Goal: Task Accomplishment & Management: Use online tool/utility

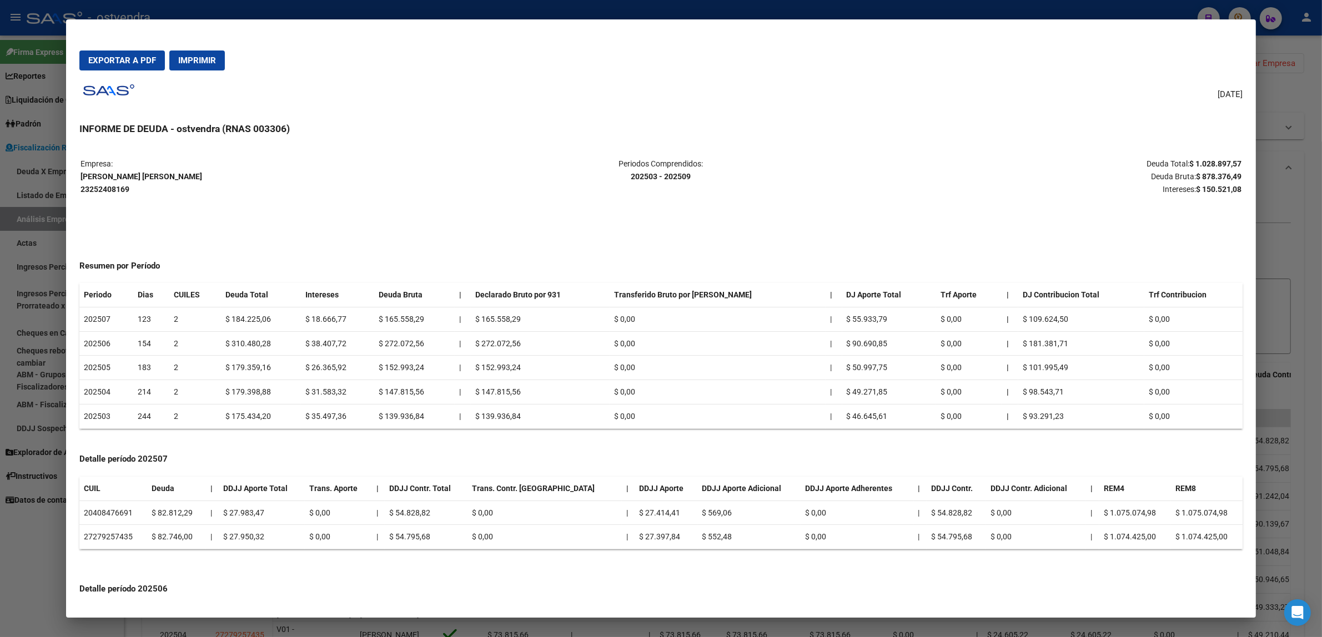
click at [1305, 215] on div at bounding box center [661, 318] width 1322 height 637
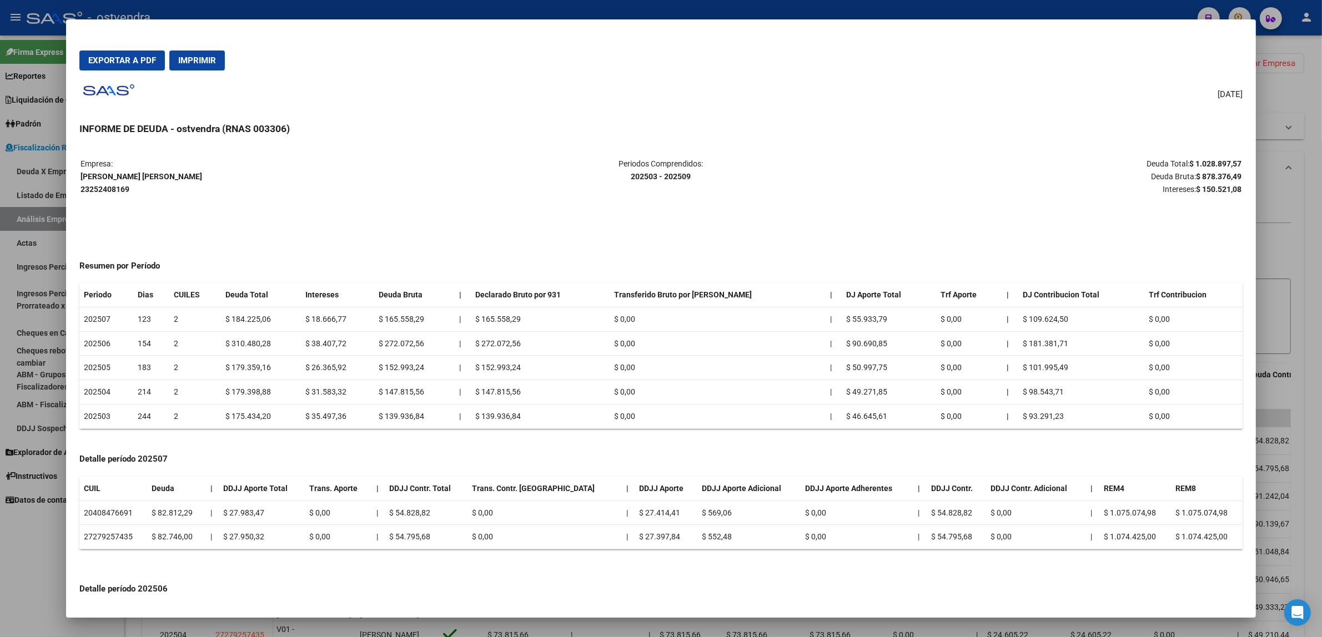
click at [1305, 215] on div at bounding box center [661, 318] width 1322 height 637
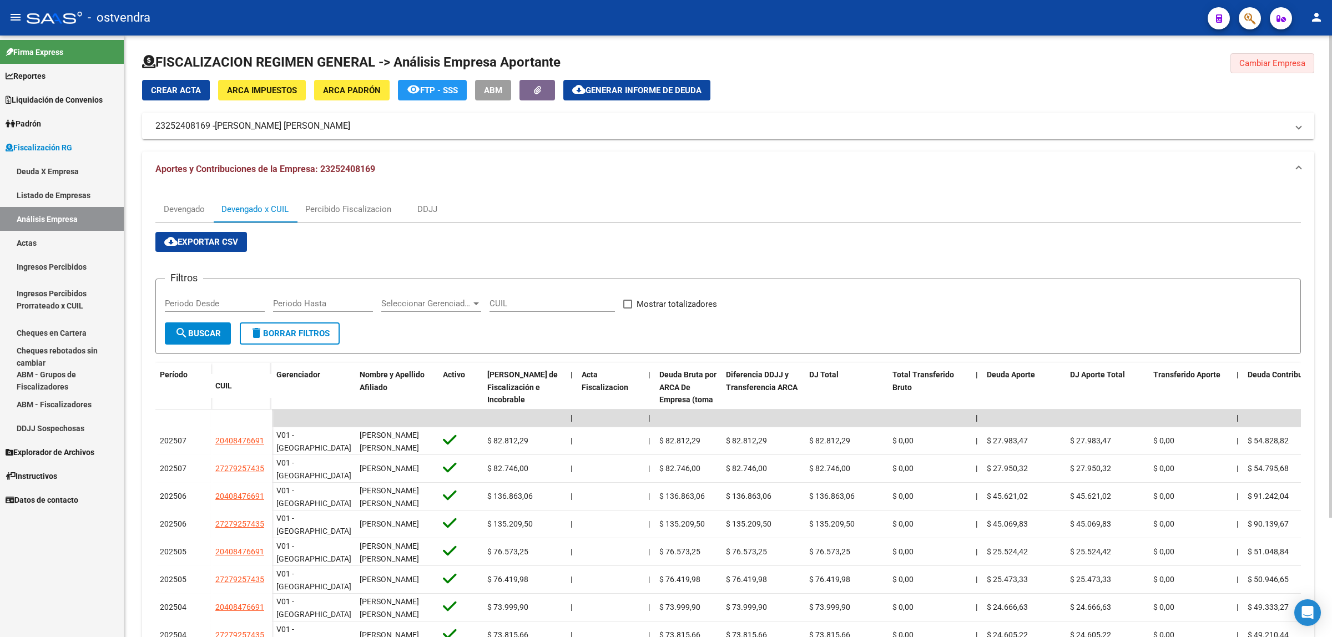
click at [1286, 67] on span "Cambiar Empresa" at bounding box center [1273, 63] width 66 height 10
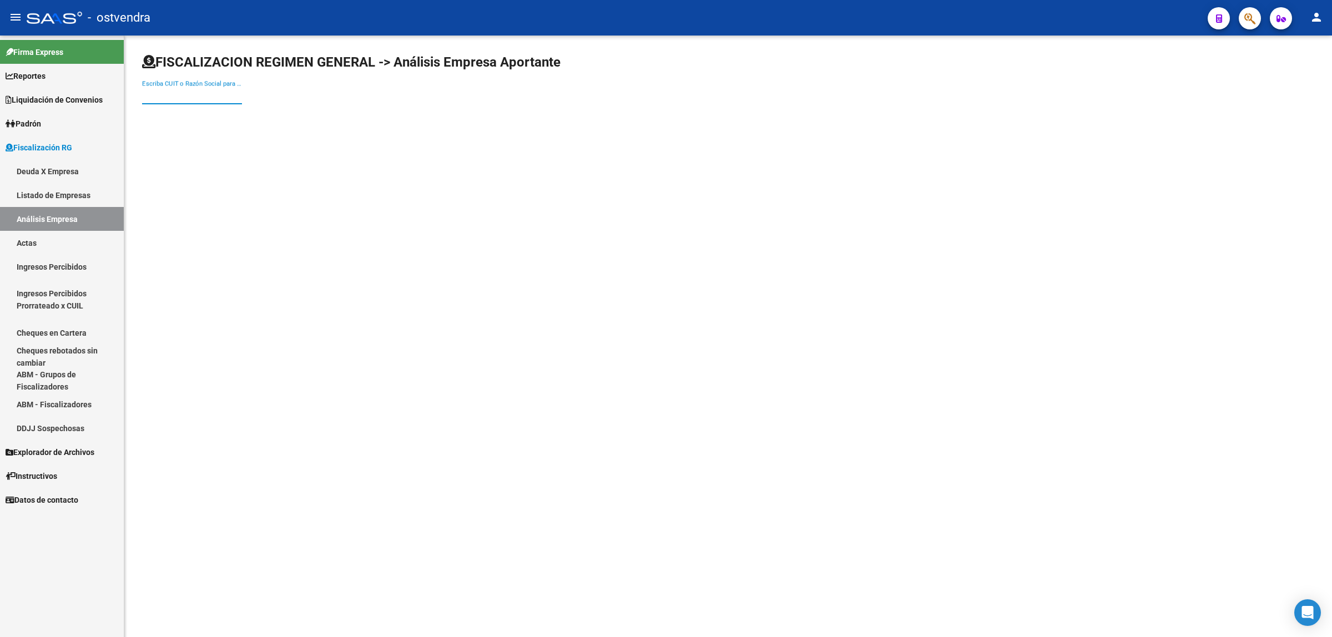
click at [216, 98] on input "Escriba CUIT o Razón Social para buscar" at bounding box center [192, 95] width 100 height 10
paste input "30717241777"
type input "30717241777"
click at [231, 115] on span "MAXIMA SERVICIOS S.R.L." at bounding box center [308, 116] width 315 height 27
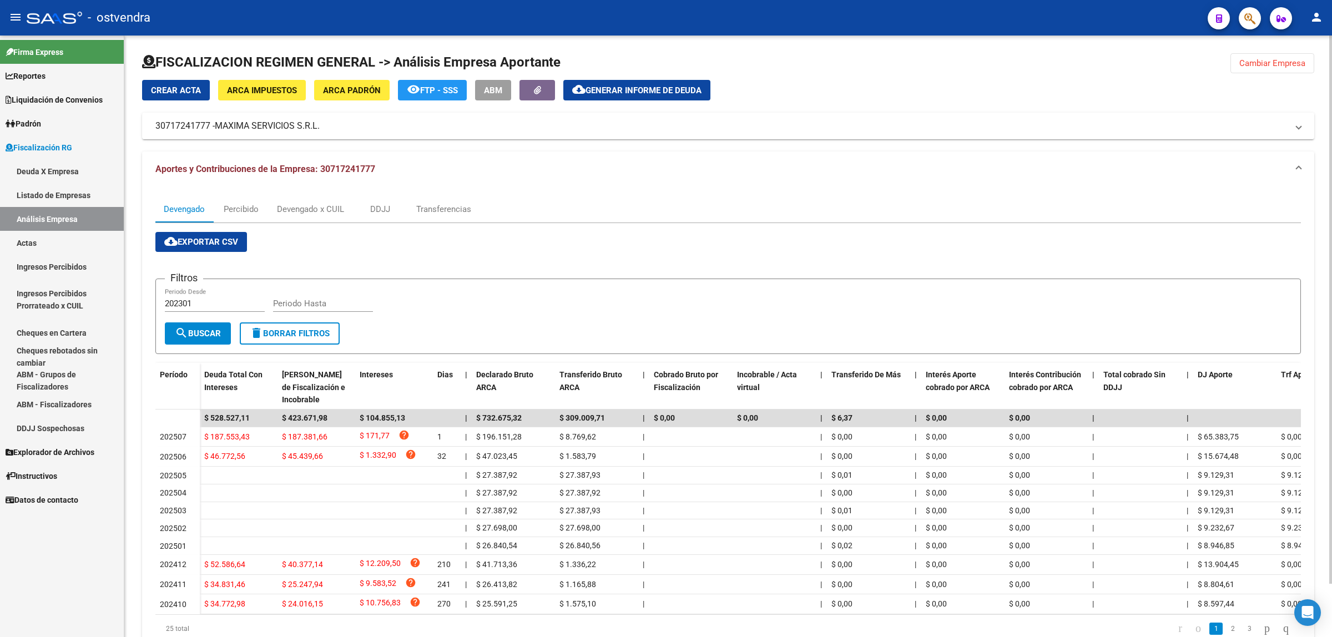
click at [231, 239] on span "cloud_download Exportar CSV" at bounding box center [201, 242] width 74 height 10
click at [331, 213] on div "Devengado x CUIL" at bounding box center [310, 209] width 67 height 12
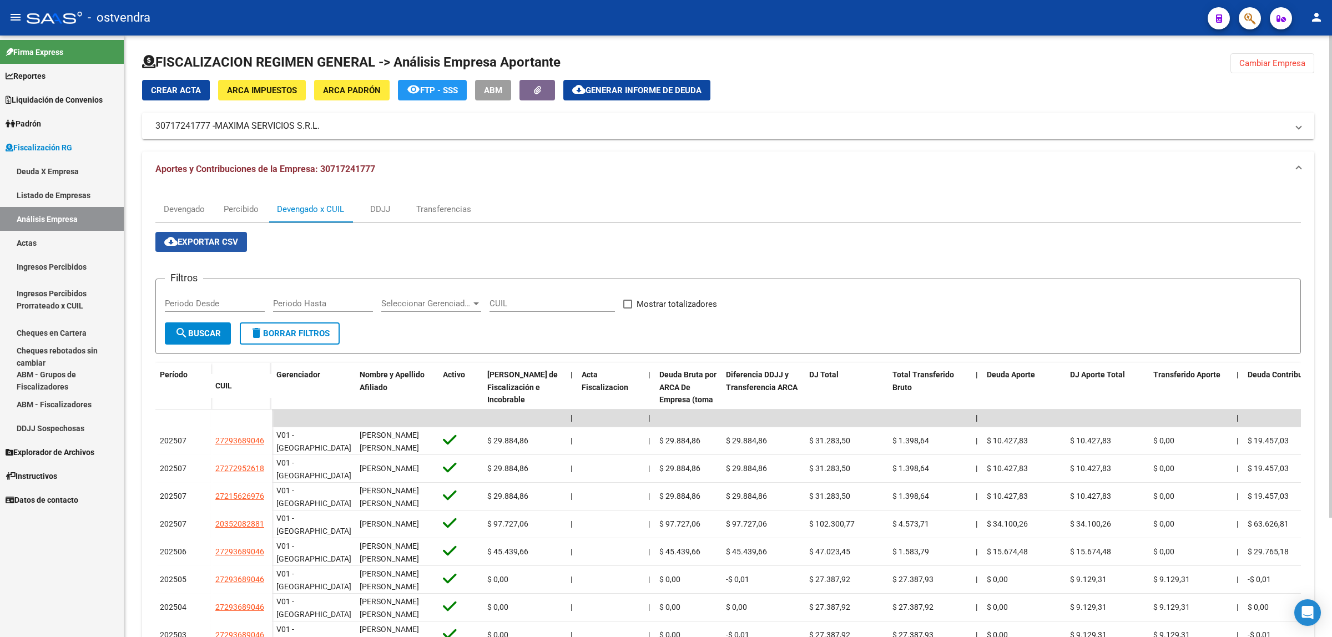
click at [224, 245] on span "cloud_download Exportar CSV" at bounding box center [201, 242] width 74 height 10
click at [628, 92] on span "Generar informe de deuda" at bounding box center [644, 90] width 116 height 10
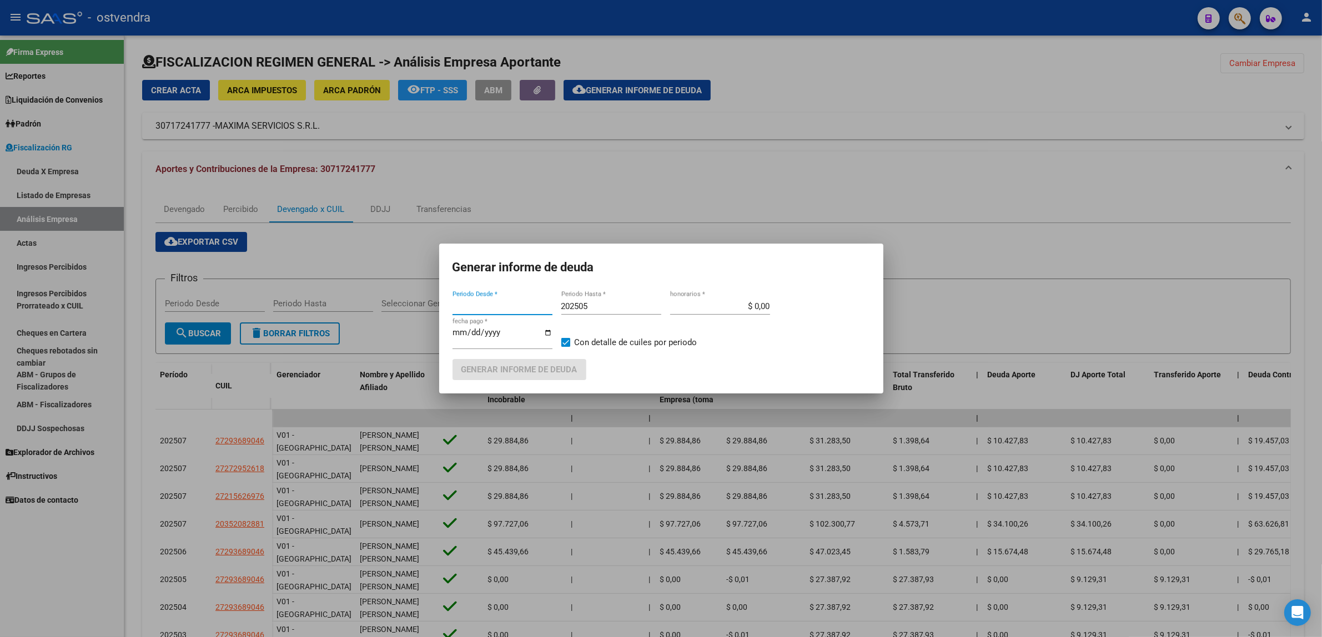
type input "202301"
click at [618, 304] on input "202505" at bounding box center [611, 306] width 100 height 10
type input "202509"
type input "[DATE]"
click at [563, 370] on span "Generar informe de deuda" at bounding box center [519, 370] width 116 height 10
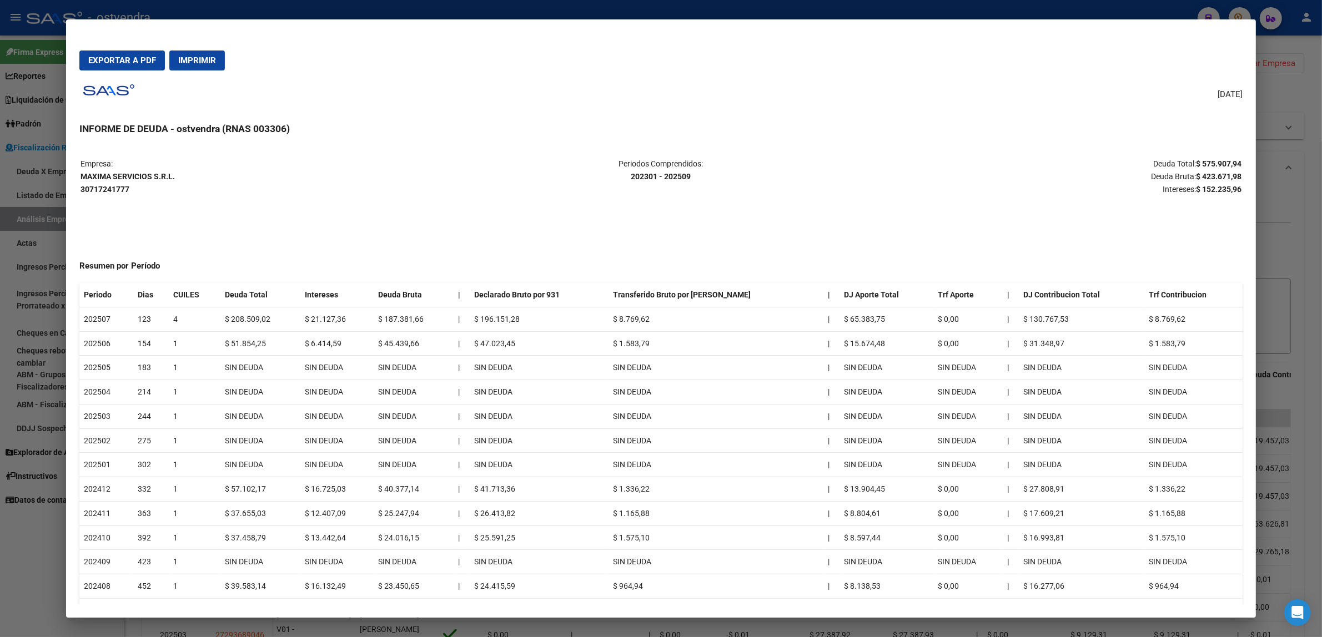
click at [143, 47] on mat-dialog-actions "Exportar a PDF Imprimir" at bounding box center [660, 61] width 1163 height 38
click at [138, 54] on button "Exportar a PDF" at bounding box center [121, 61] width 85 height 20
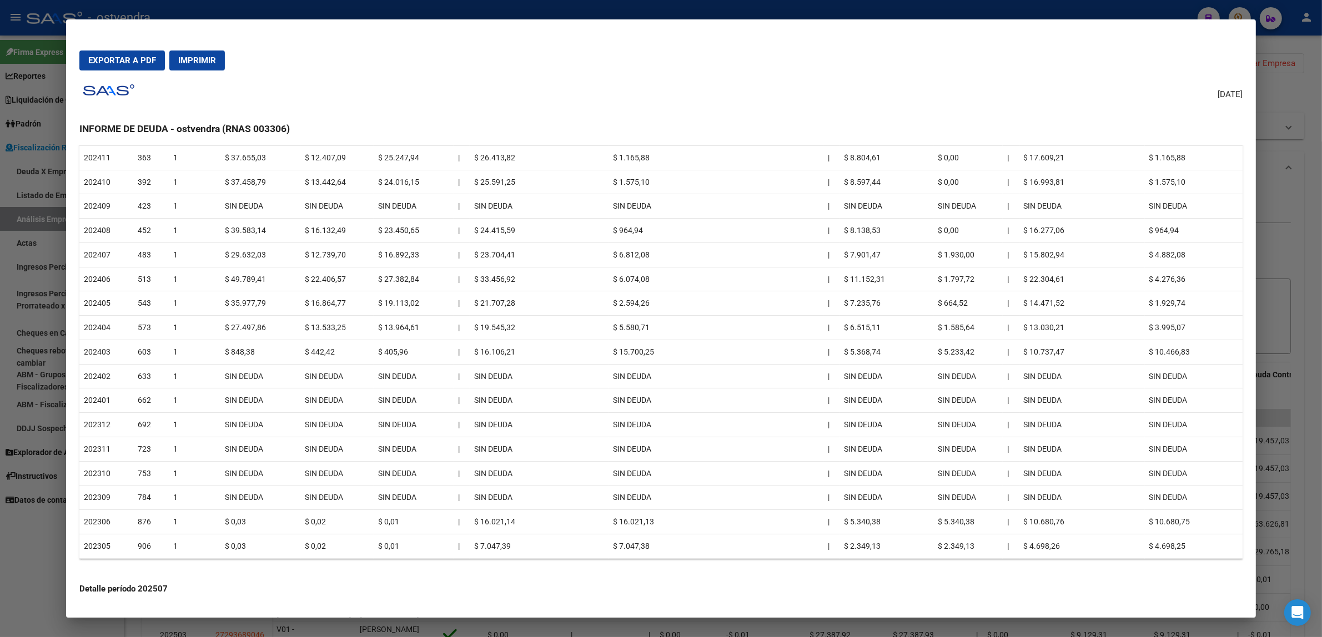
scroll to position [347, 0]
